Goal: Task Accomplishment & Management: Manage account settings

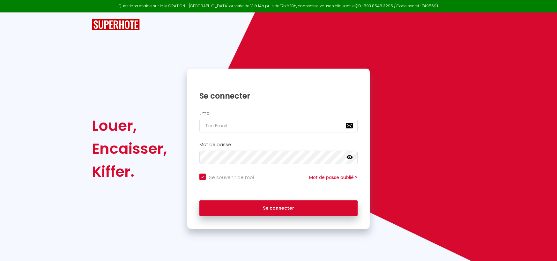
click at [310, 93] on h1 "Se connecter" at bounding box center [279, 96] width 158 height 10
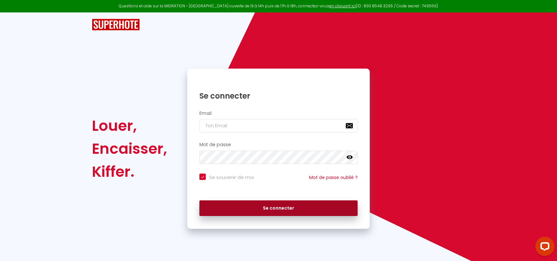
type input "[PERSON_NAME][EMAIL_ADDRESS][DOMAIN_NAME]"
click at [276, 206] on button "Se connecter" at bounding box center [279, 208] width 158 height 16
checkbox input "true"
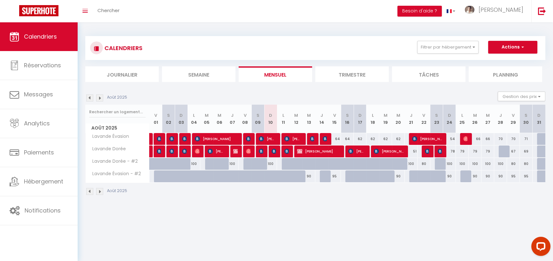
click at [101, 100] on img at bounding box center [99, 97] width 7 height 7
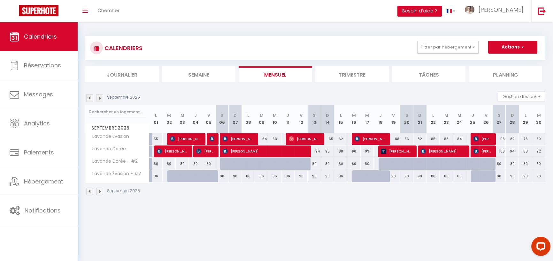
click at [101, 98] on img at bounding box center [99, 97] width 7 height 7
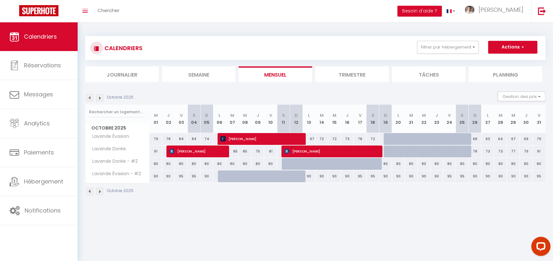
drag, startPoint x: 474, startPoint y: 139, endPoint x: 510, endPoint y: 141, distance: 36.1
click at [510, 141] on tr "Lavande Évasion 79 78 84 84 74 71 [PERSON_NAME]" at bounding box center [316, 139] width 460 height 12
click at [475, 139] on div "68" at bounding box center [474, 139] width 13 height 12
type input "68"
type input "Dim 26 Octobre 2025"
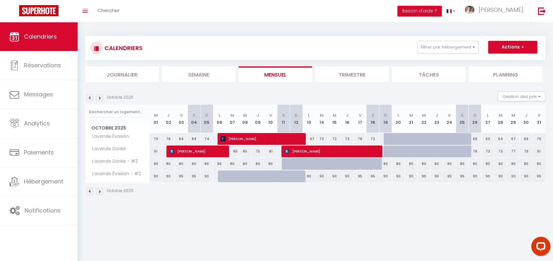
type input "Lun 27 Octobre 2025"
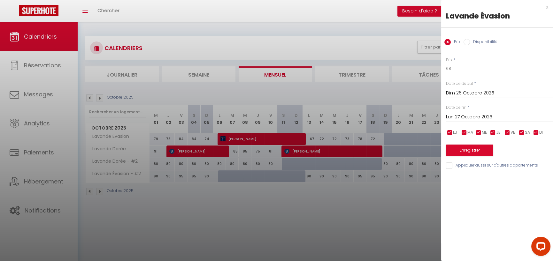
click at [547, 6] on div "x" at bounding box center [494, 7] width 107 height 8
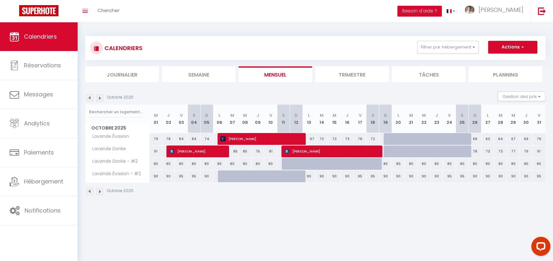
click at [475, 139] on div "68" at bounding box center [474, 139] width 13 height 12
type input "68"
type input "Dim 26 Octobre 2025"
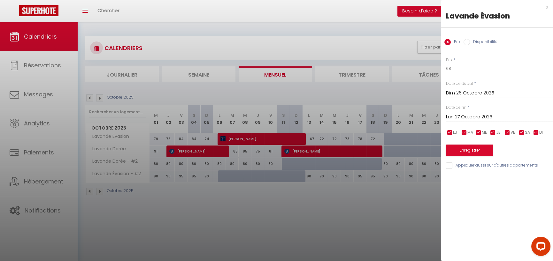
click at [464, 117] on input "Lun 27 Octobre 2025" at bounding box center [499, 117] width 107 height 8
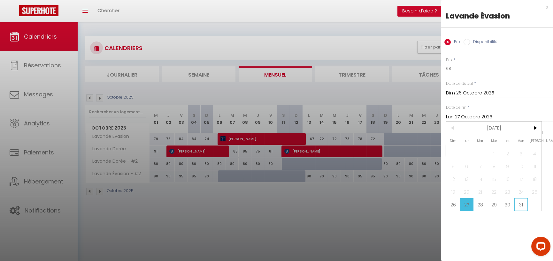
click at [520, 204] on span "31" at bounding box center [521, 204] width 14 height 13
type input "Ven 31 Octobre 2025"
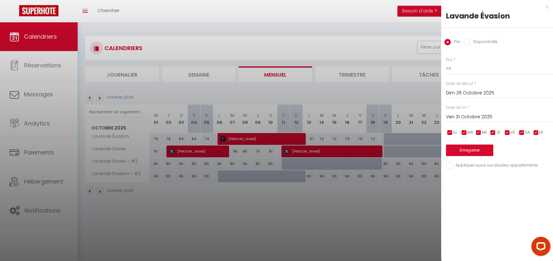
click at [471, 42] on label "Disponibilité" at bounding box center [483, 42] width 27 height 7
click at [470, 42] on input "Disponibilité" at bounding box center [466, 42] width 6 height 6
radio input "true"
radio input "false"
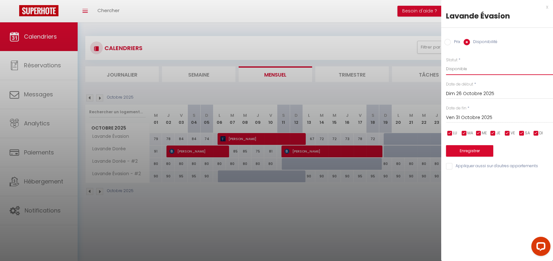
drag, startPoint x: 469, startPoint y: 71, endPoint x: 472, endPoint y: 74, distance: 4.5
click at [469, 71] on select "Disponible Indisponible" at bounding box center [499, 69] width 107 height 12
select select "0"
click at [446, 63] on select "Disponible Indisponible" at bounding box center [499, 69] width 107 height 12
drag, startPoint x: 447, startPoint y: 166, endPoint x: 453, endPoint y: 165, distance: 5.9
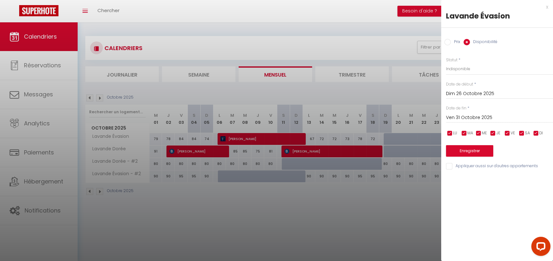
click at [448, 166] on input "Appliquer aussi sur d'autres appartements" at bounding box center [499, 166] width 107 height 6
checkbox input "true"
click at [470, 147] on button "Enregistrer" at bounding box center [469, 150] width 47 height 11
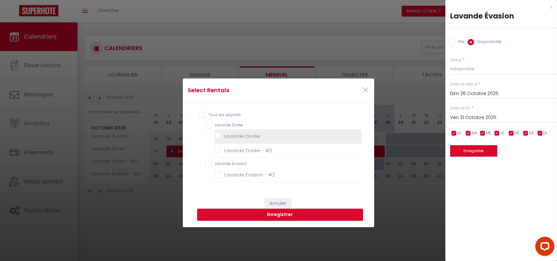
click at [215, 135] on Dorée "Lavande Dorée" at bounding box center [288, 136] width 147 height 6
checkbox Dorée "true"
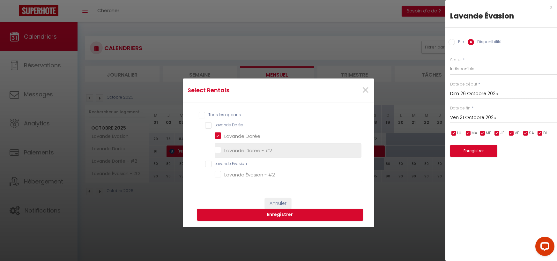
checkbox \ "false"
click at [273, 214] on button "Enregistrer" at bounding box center [280, 215] width 166 height 12
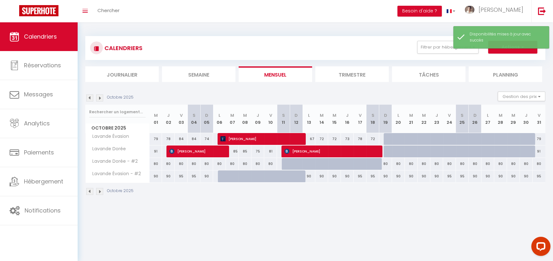
click at [538, 138] on div "79" at bounding box center [538, 139] width 13 height 12
select select "1"
type input "Ven 31 Octobre 2025"
type input "[DATE]"
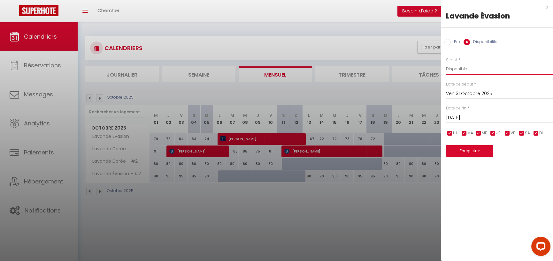
click at [460, 71] on select "Disponible Indisponible" at bounding box center [499, 69] width 107 height 12
select select "0"
click at [446, 63] on select "Disponible Indisponible" at bounding box center [499, 69] width 107 height 12
click at [463, 68] on select "Disponible Indisponible" at bounding box center [499, 69] width 107 height 12
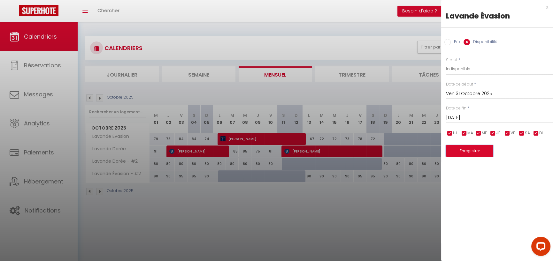
click at [471, 148] on button "Enregistrer" at bounding box center [469, 150] width 47 height 11
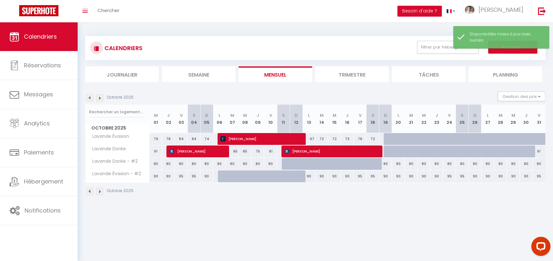
click at [539, 150] on div "91" at bounding box center [538, 152] width 13 height 12
select select "1"
type input "Ven 31 Octobre 2025"
type input "[DATE]"
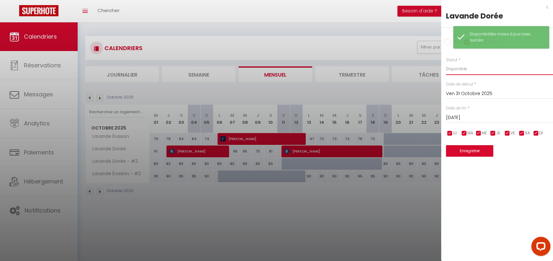
drag, startPoint x: 460, startPoint y: 67, endPoint x: 464, endPoint y: 75, distance: 8.6
click at [460, 67] on select "Disponible Indisponible" at bounding box center [499, 69] width 107 height 12
select select "0"
click at [446, 63] on select "Disponible Indisponible" at bounding box center [499, 69] width 107 height 12
drag, startPoint x: 468, startPoint y: 148, endPoint x: 516, endPoint y: 153, distance: 48.4
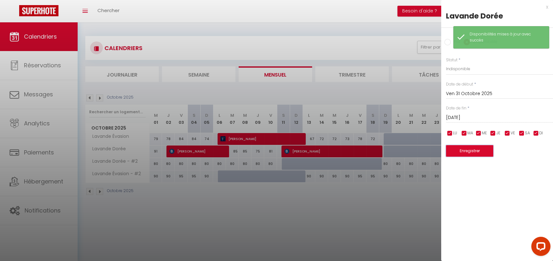
click at [468, 148] on button "Enregistrer" at bounding box center [469, 150] width 47 height 11
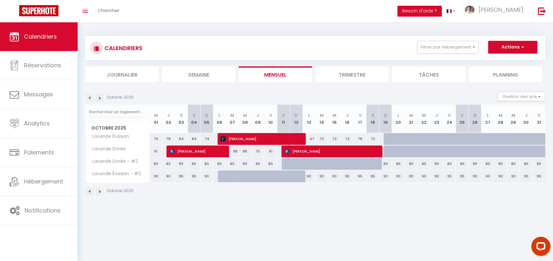
click at [100, 99] on img at bounding box center [99, 97] width 7 height 7
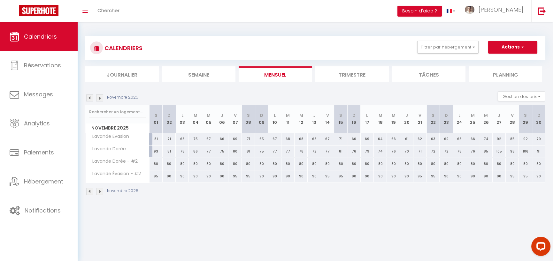
click at [91, 97] on img at bounding box center [89, 97] width 7 height 7
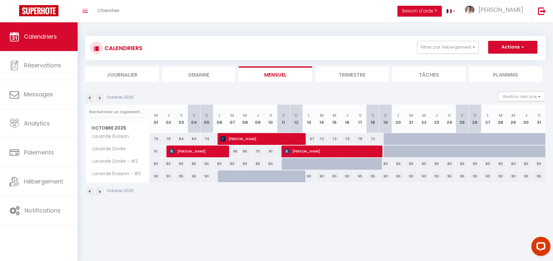
click at [100, 98] on img at bounding box center [99, 97] width 7 height 7
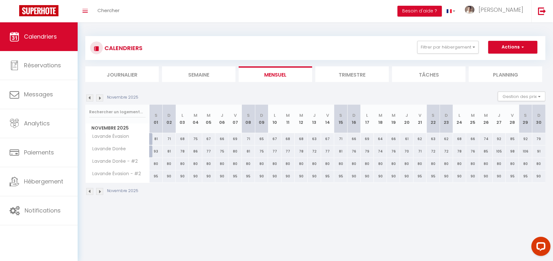
click at [155, 138] on div "81" at bounding box center [155, 139] width 13 height 12
select select "1"
type input "[DATE]"
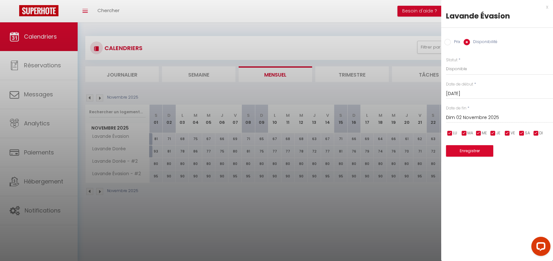
click at [468, 118] on input "Dim 02 Novembre 2025" at bounding box center [499, 118] width 107 height 8
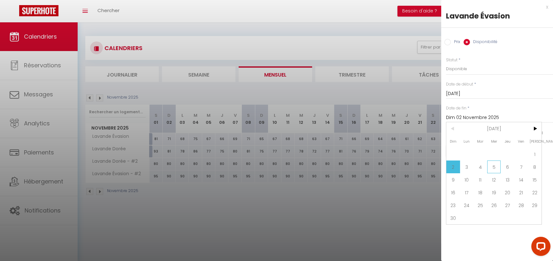
click at [494, 164] on span "5" at bounding box center [494, 167] width 14 height 13
type input "Mer 05 Novembre 2025"
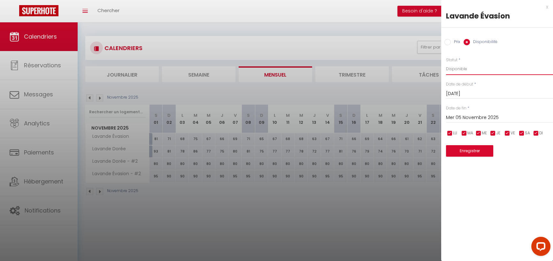
click at [462, 66] on select "Disponible Indisponible" at bounding box center [499, 69] width 107 height 12
click at [459, 94] on input "[DATE]" at bounding box center [499, 94] width 107 height 8
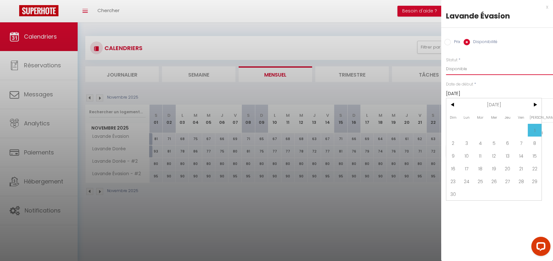
click at [474, 67] on select "Disponible Indisponible" at bounding box center [499, 69] width 107 height 12
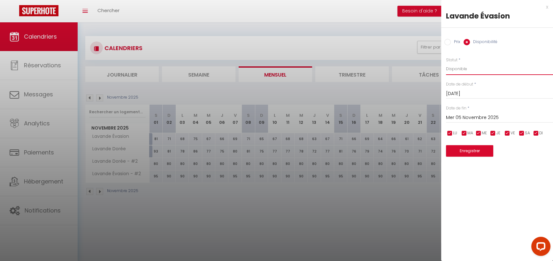
select select "0"
click at [446, 63] on select "Disponible Indisponible" at bounding box center [499, 69] width 107 height 12
click at [474, 149] on button "Enregistrer" at bounding box center [469, 150] width 47 height 11
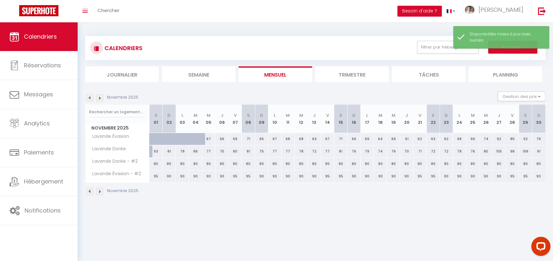
click at [155, 150] on div "93" at bounding box center [155, 152] width 13 height 12
select select "1"
type input "[DATE]"
type input "Dim 02 Novembre 2025"
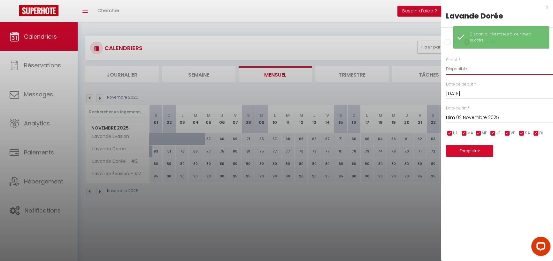
click at [469, 70] on select "Disponible Indisponible" at bounding box center [499, 69] width 107 height 12
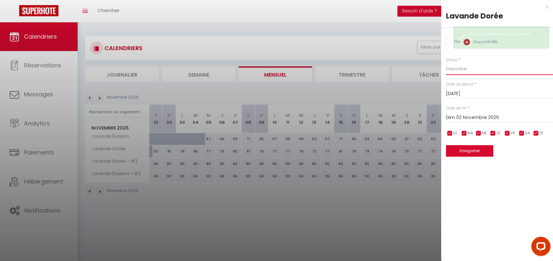
select select "0"
click at [446, 63] on select "Disponible Indisponible" at bounding box center [499, 69] width 107 height 12
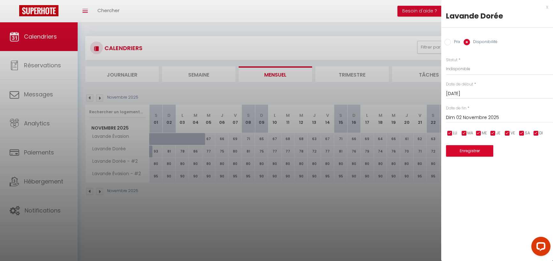
click at [462, 117] on input "Dim 02 Novembre 2025" at bounding box center [499, 118] width 107 height 8
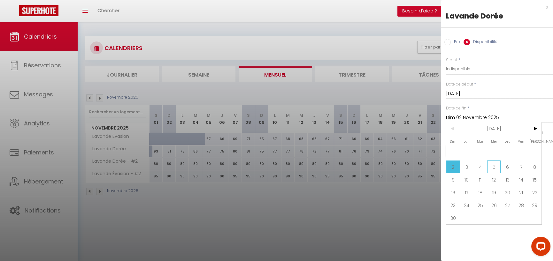
click at [493, 166] on span "5" at bounding box center [494, 167] width 14 height 13
type input "Mer 05 Novembre 2025"
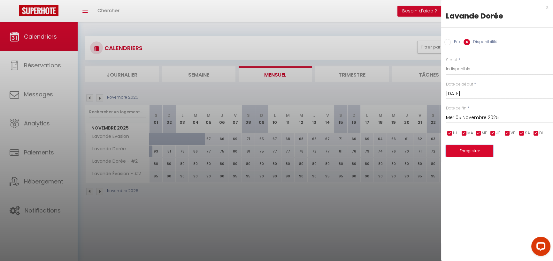
click at [474, 149] on button "Enregistrer" at bounding box center [469, 150] width 47 height 11
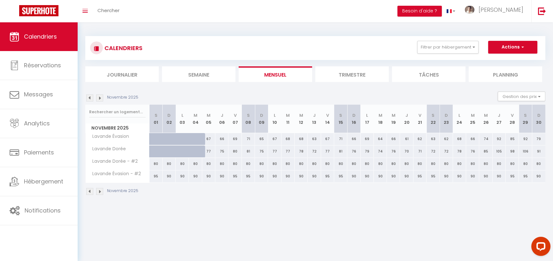
click at [90, 99] on img at bounding box center [89, 97] width 7 height 7
